Goal: Contribute content

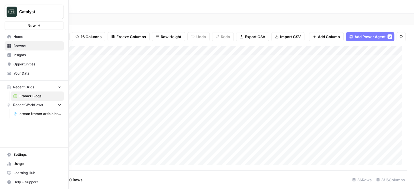
click at [21, 11] on span "Catalyst" at bounding box center [36, 12] width 35 height 6
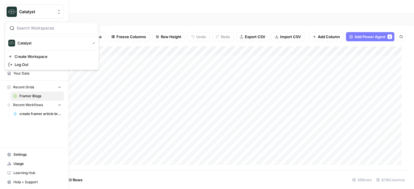
click at [21, 76] on span "Your Data" at bounding box center [37, 73] width 48 height 5
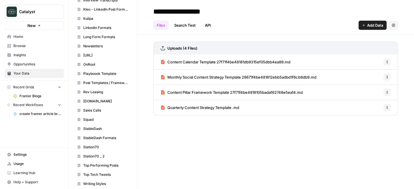
scroll to position [388, 0]
click at [92, 117] on span "Squad" at bounding box center [106, 119] width 46 height 5
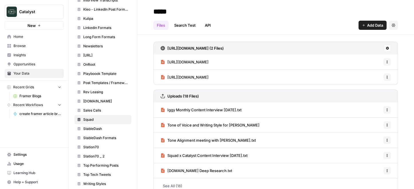
scroll to position [8, 0]
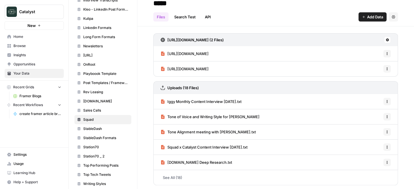
click at [173, 176] on link "See All (18)" at bounding box center [275, 177] width 245 height 15
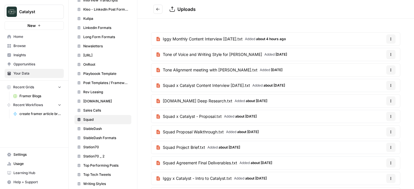
click at [159, 9] on icon "Go back" at bounding box center [158, 9] width 4 height 4
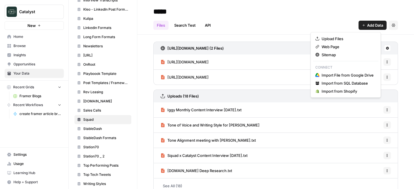
click at [367, 26] on span "Add Data" at bounding box center [375, 25] width 16 height 6
click at [332, 38] on span "Upload Files" at bounding box center [348, 39] width 52 height 6
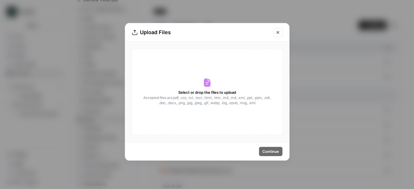
click at [208, 96] on span "Accepted files are .pdf, .csv, .txt, .text, .html, .htm, .md, .md, .xml, .ppt, …" at bounding box center [207, 100] width 128 height 10
click at [213, 101] on span "Accepted files are .pdf, .csv, .txt, .text, .html, .htm, .md, .md, .xml, .ppt, …" at bounding box center [207, 100] width 128 height 10
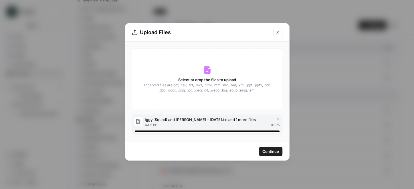
click at [270, 150] on span "Continue" at bounding box center [271, 151] width 17 height 6
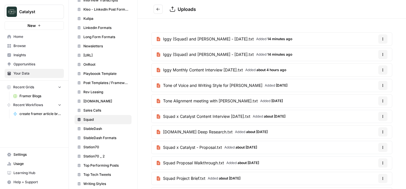
click at [159, 9] on icon "Go back" at bounding box center [158, 9] width 4 height 4
